Goal: Find specific page/section: Find specific page/section

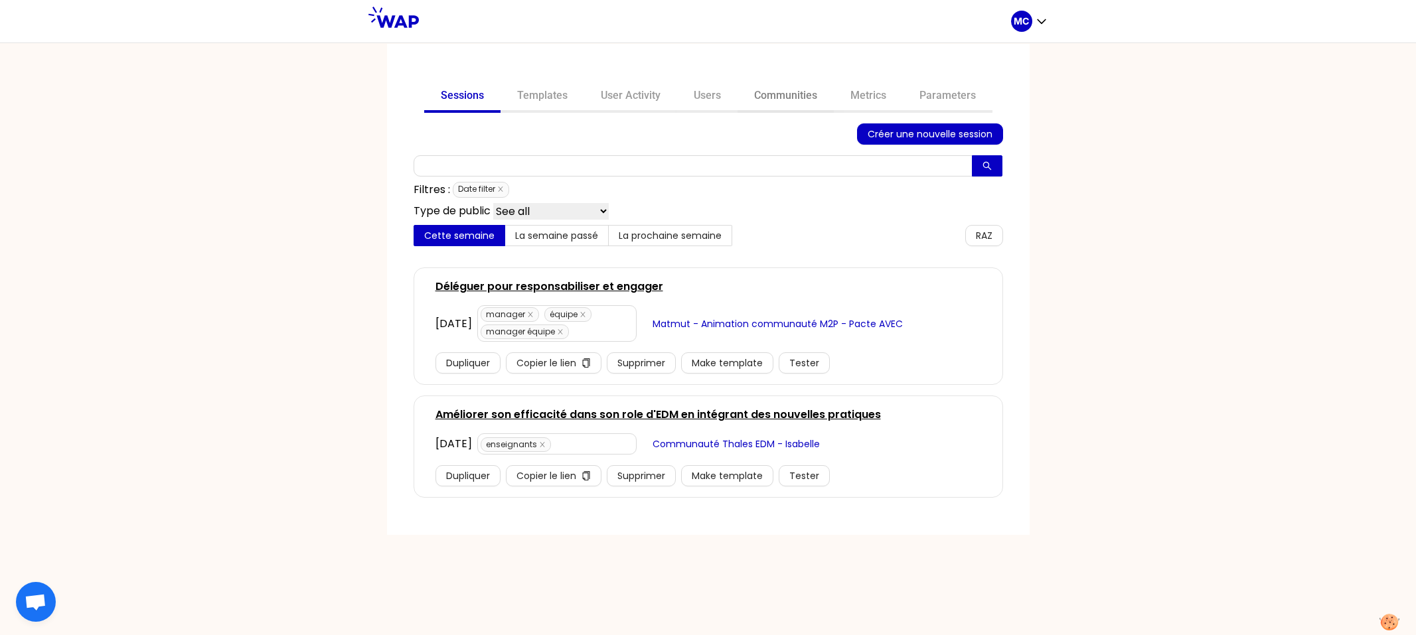
click at [754, 88] on link "Communities" at bounding box center [785, 97] width 96 height 32
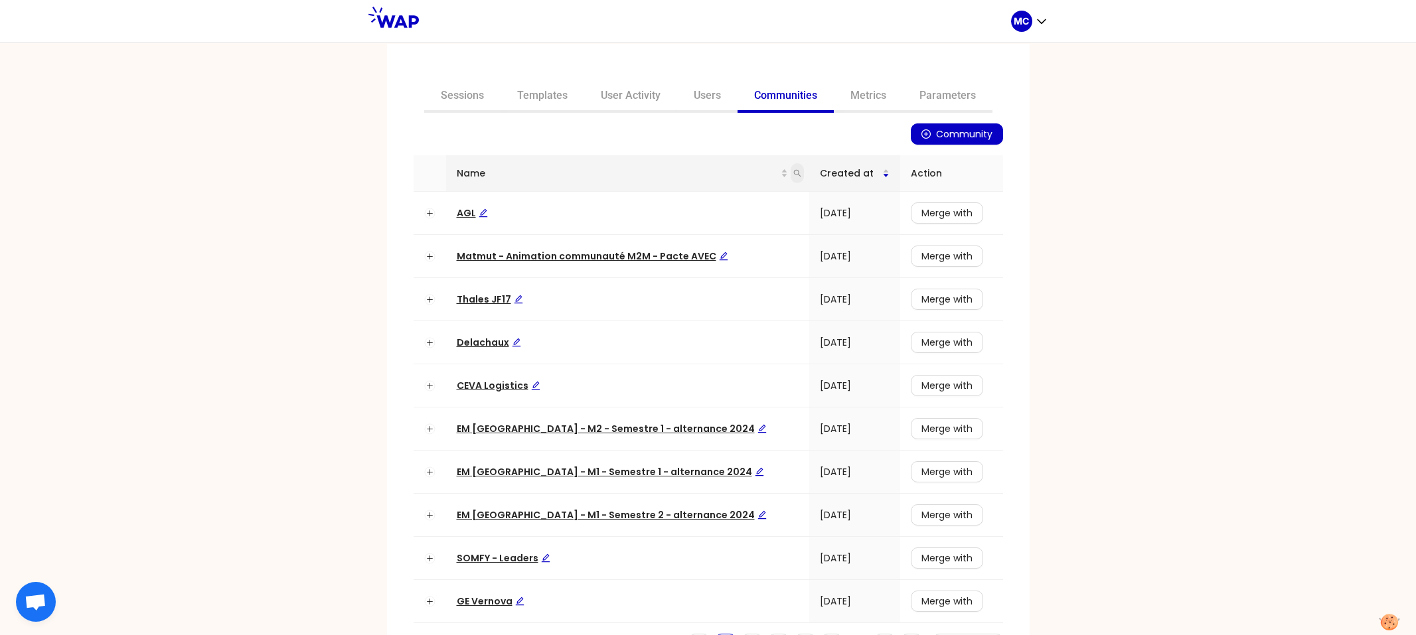
click at [793, 175] on icon "search" at bounding box center [797, 173] width 8 height 8
type input "somfy"
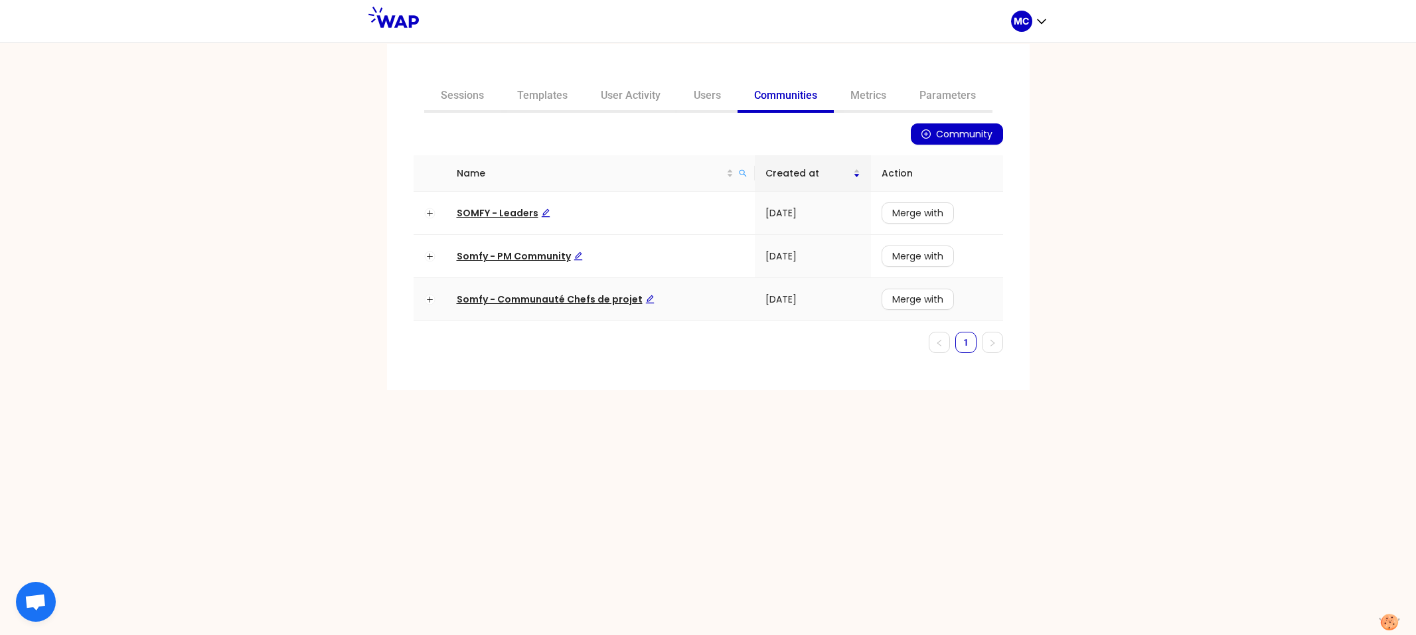
click at [512, 299] on span "Somfy - Communauté Chefs de projet" at bounding box center [556, 299] width 198 height 13
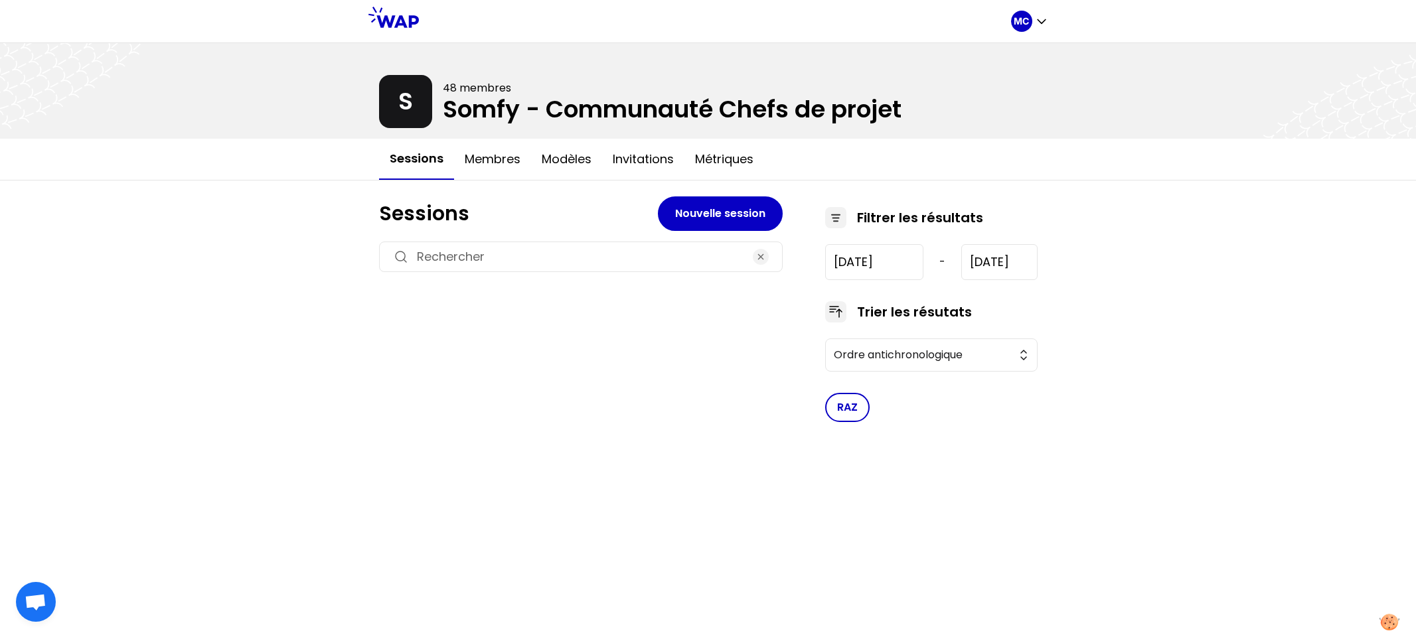
type input "[DATE]"
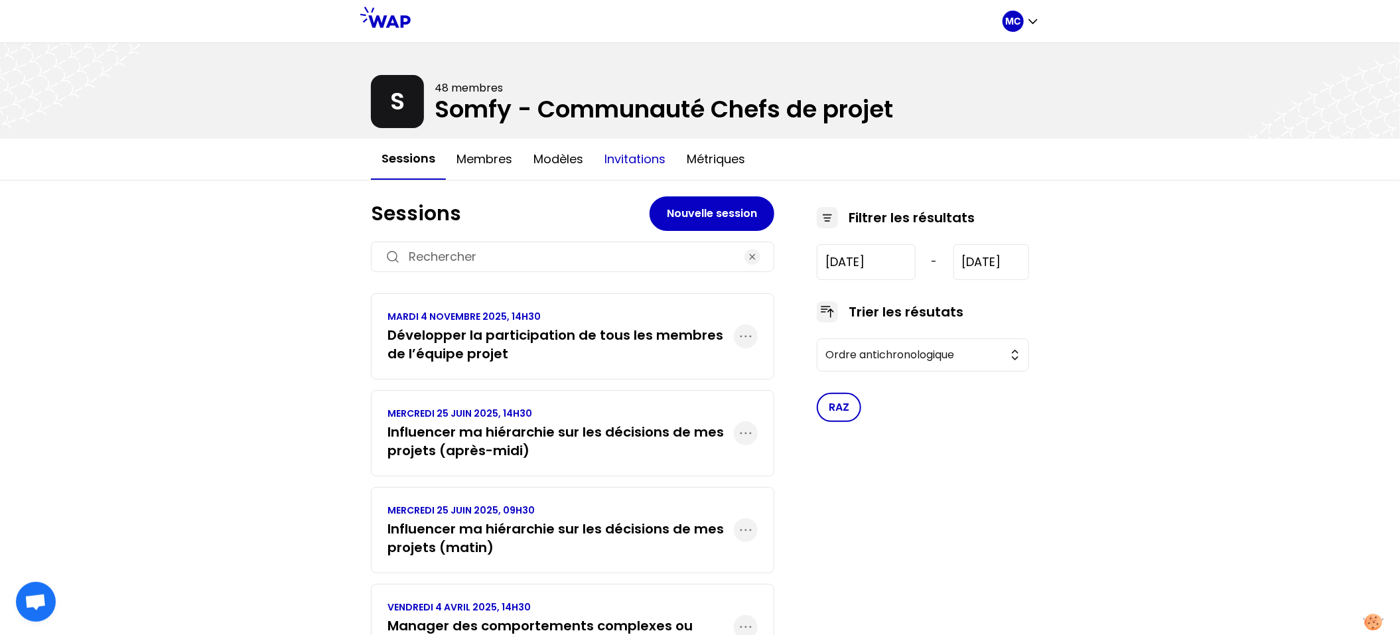
click at [648, 175] on button "Invitations" at bounding box center [635, 159] width 82 height 40
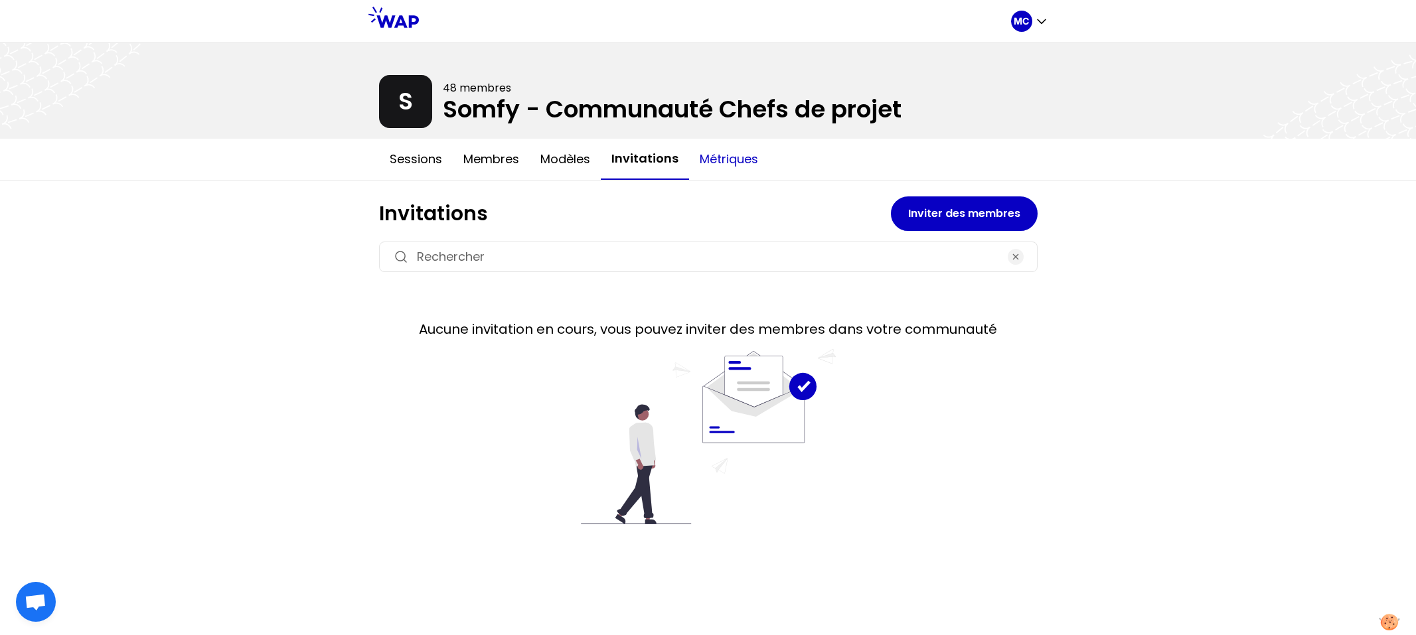
click at [722, 165] on button "Métriques" at bounding box center [729, 159] width 80 height 40
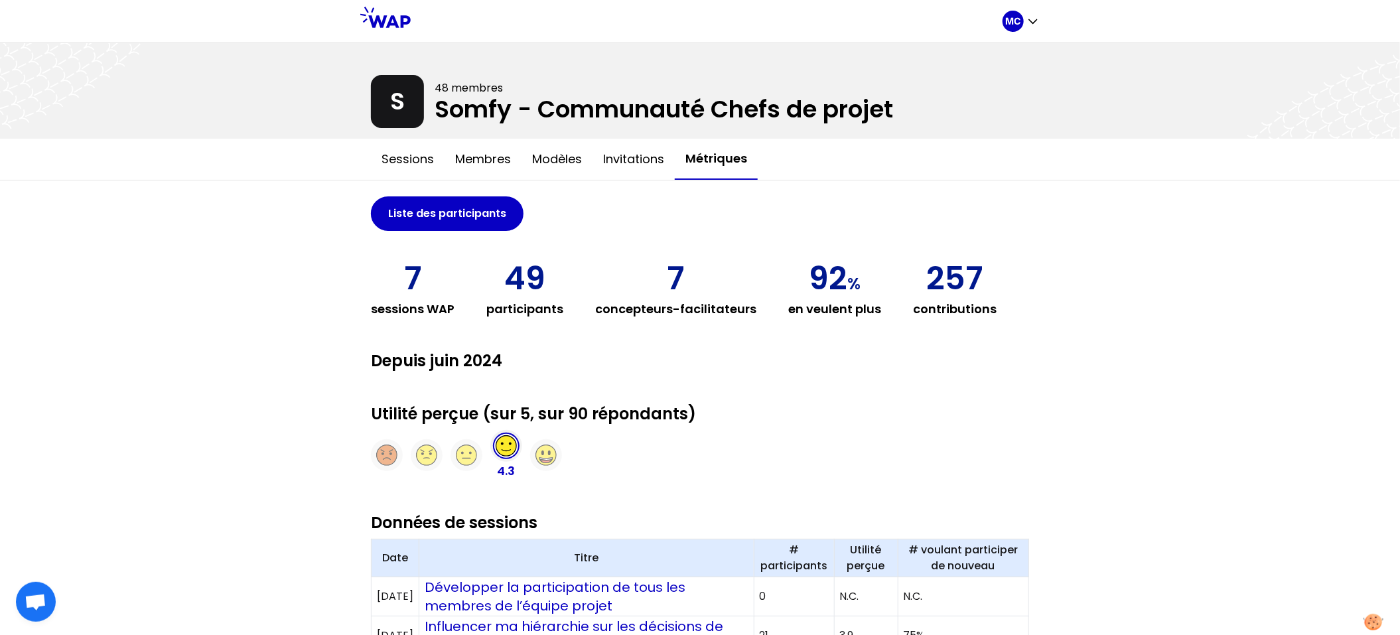
click at [275, 236] on div "MC S 48 membres Somfy - Communauté Chefs de projet Sessions Membres Modèles Inv…" at bounding box center [700, 601] width 1400 height 1202
click at [1142, 278] on div "MC S 48 membres Somfy - Communauté Chefs de projet Sessions Membres Modèles Inv…" at bounding box center [700, 601] width 1400 height 1202
click at [1144, 271] on div "MC S 48 membres Somfy - Communauté Chefs de projet Sessions Membres Modèles Inv…" at bounding box center [700, 601] width 1400 height 1202
